Goal: Information Seeking & Learning: Find specific fact

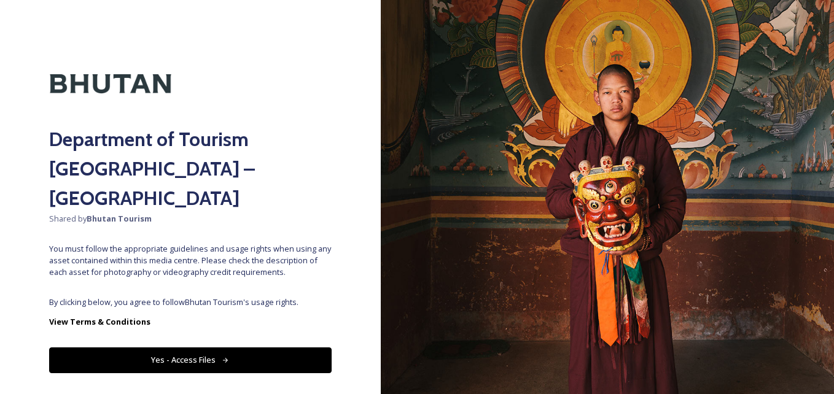
click at [184, 348] on button "Yes - Access Files" at bounding box center [190, 360] width 282 height 25
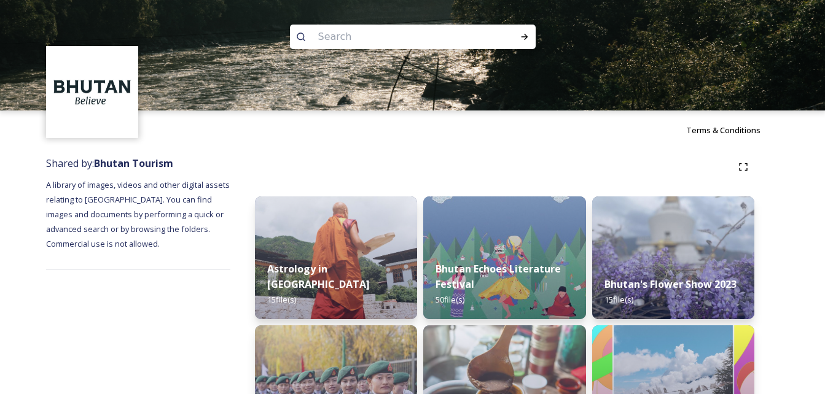
click at [367, 34] on input at bounding box center [396, 36] width 168 height 27
type input "textile"
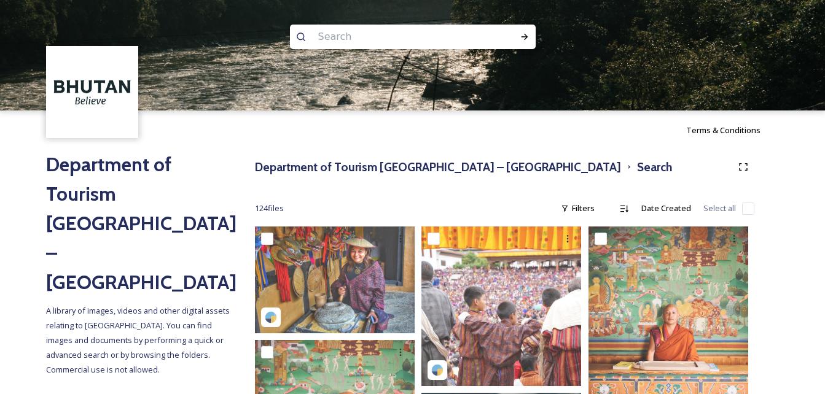
click at [395, 37] on input at bounding box center [396, 36] width 168 height 27
type input "chili"
click at [529, 34] on icon at bounding box center [524, 37] width 10 height 10
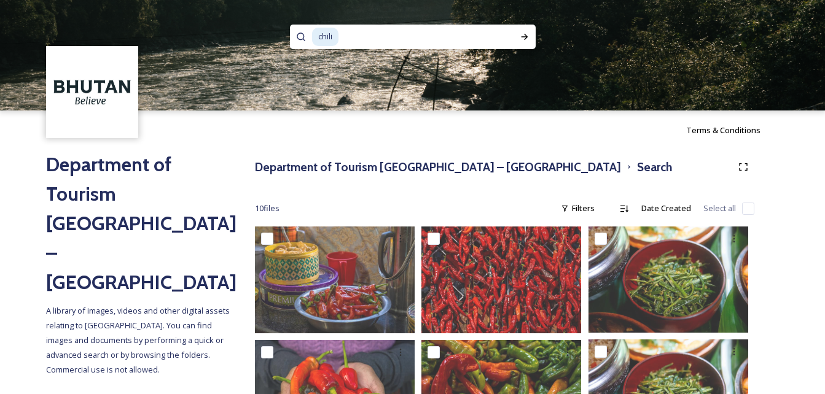
scroll to position [61, 0]
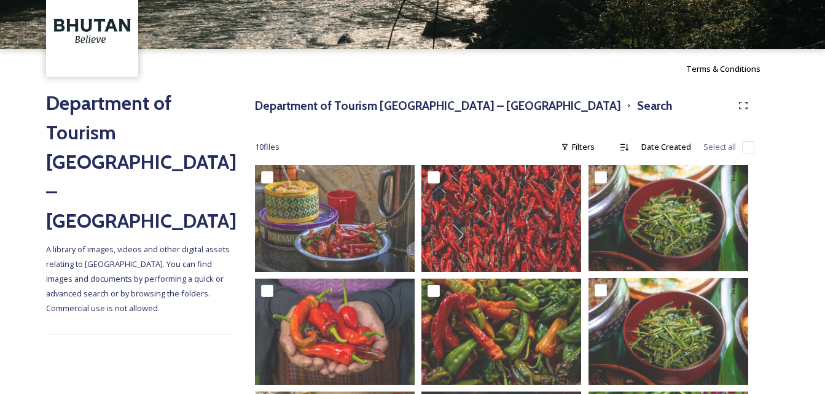
click at [798, 255] on div "Department of Tourism [GEOGRAPHIC_DATA] – Brand Centre A library of images, vid…" at bounding box center [412, 363] width 825 height 550
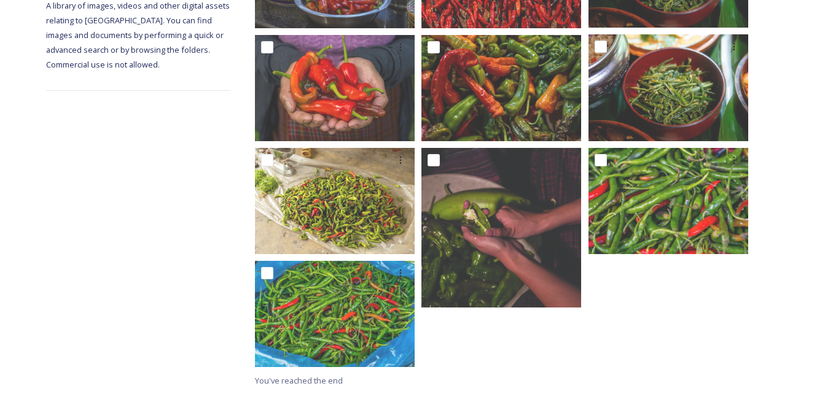
scroll to position [0, 0]
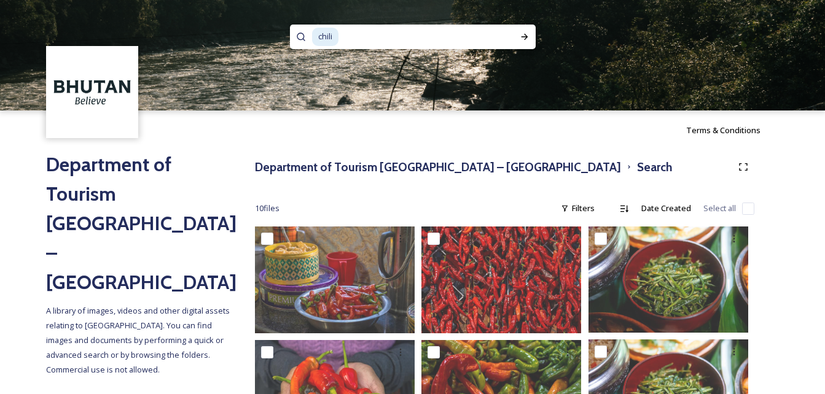
click at [393, 38] on input at bounding box center [417, 36] width 155 height 27
type input "chilli"
click at [526, 34] on icon at bounding box center [524, 37] width 10 height 10
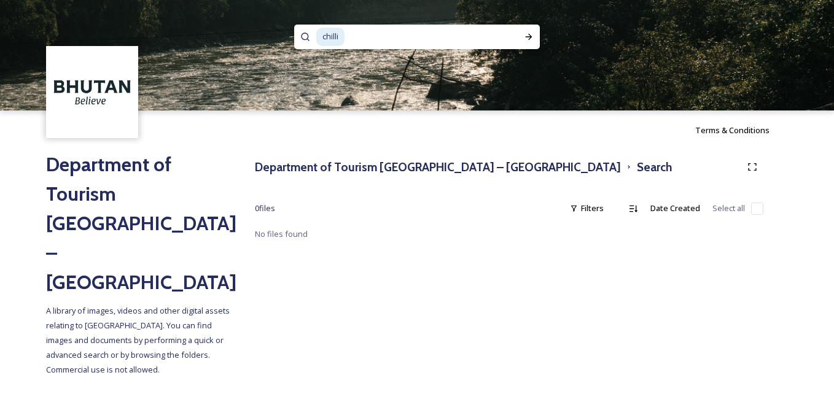
click at [367, 34] on input at bounding box center [422, 36] width 153 height 27
type input "c"
type input "chili"
click at [524, 37] on icon at bounding box center [529, 37] width 10 height 10
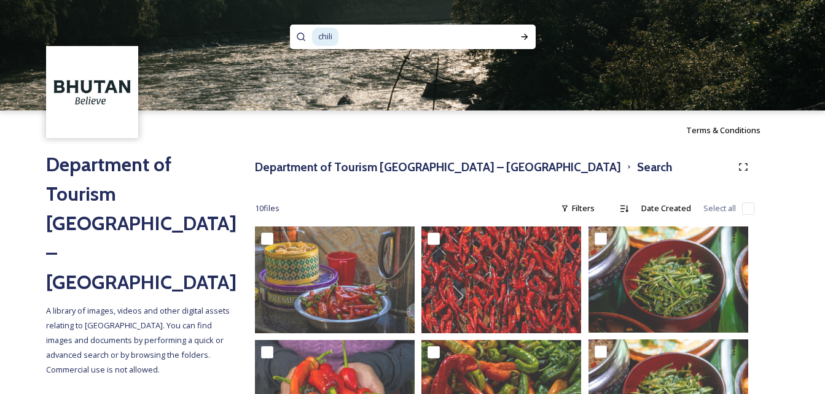
click at [351, 26] on input at bounding box center [417, 36] width 155 height 27
type input "c"
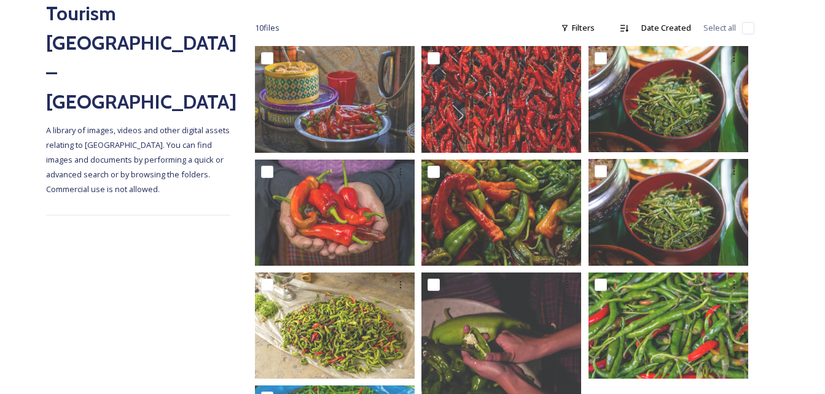
scroll to position [184, 0]
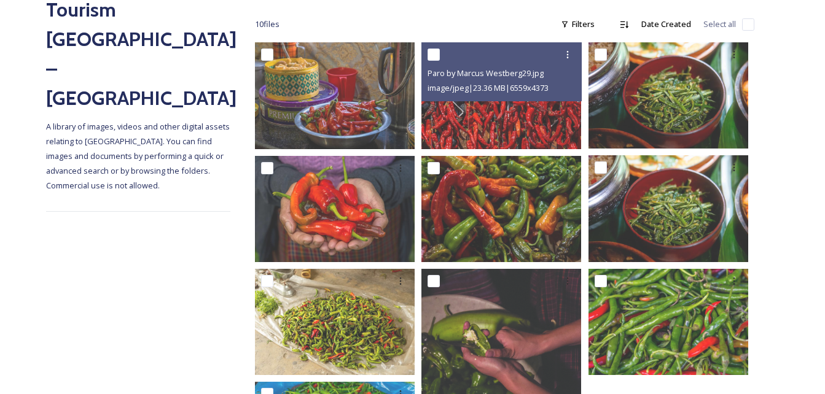
drag, startPoint x: 541, startPoint y: 120, endPoint x: 789, endPoint y: 169, distance: 253.0
click at [789, 169] on div "Department of Tourism [GEOGRAPHIC_DATA] – Brand Centre A library of images, vid…" at bounding box center [412, 241] width 825 height 550
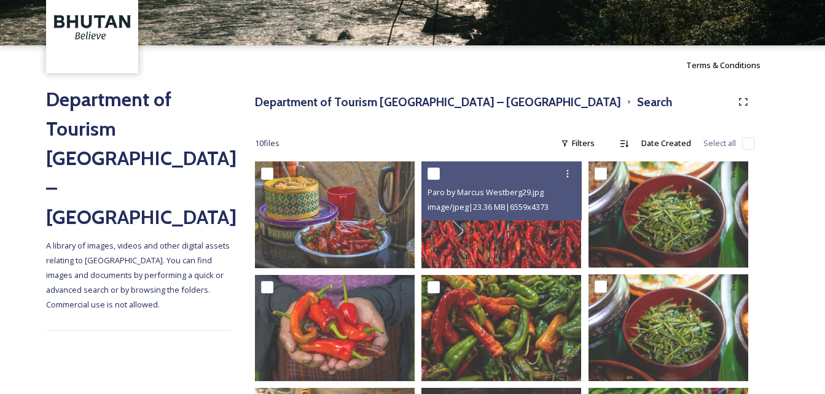
scroll to position [0, 0]
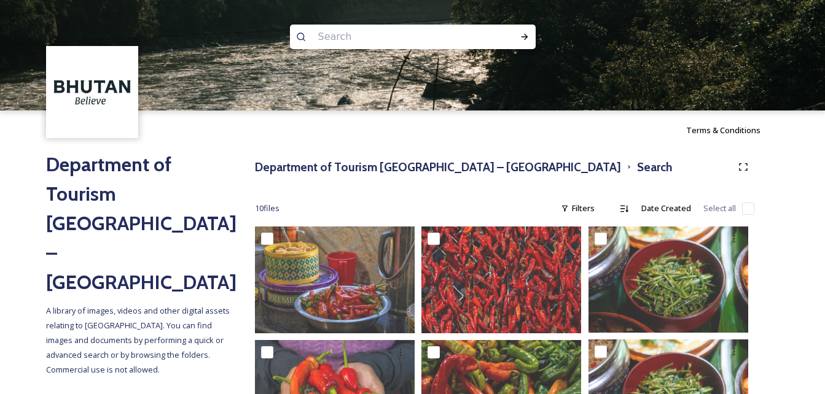
click at [351, 33] on input at bounding box center [396, 36] width 168 height 27
type input "yarn"
click at [519, 42] on div "Run Search" at bounding box center [524, 37] width 22 height 22
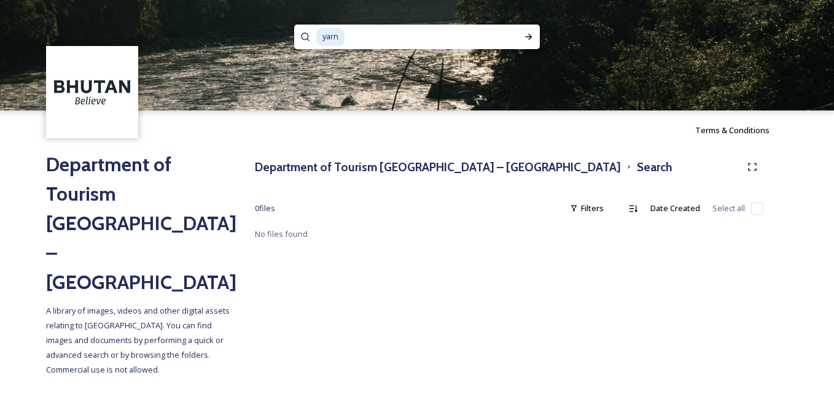
click at [367, 27] on input at bounding box center [422, 36] width 153 height 27
type input "y"
type input "kira"
click at [526, 34] on icon at bounding box center [529, 37] width 10 height 10
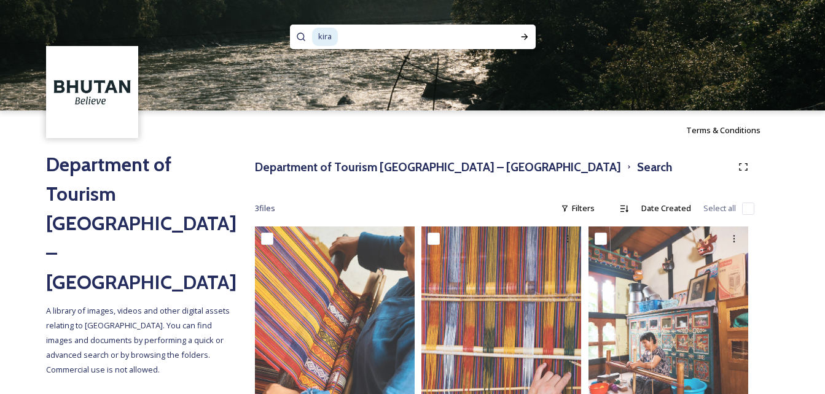
click at [357, 38] on input at bounding box center [416, 36] width 155 height 27
type input "k"
type input "textile"
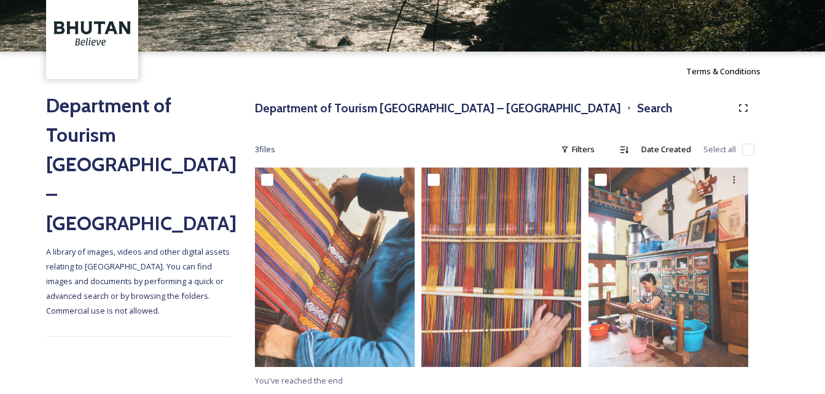
scroll to position [29, 0]
